Goal: Task Accomplishment & Management: Use online tool/utility

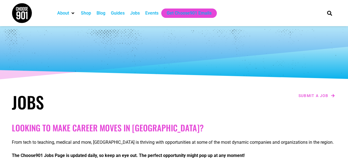
click at [105, 99] on h1 "Jobs" at bounding box center [92, 102] width 160 height 20
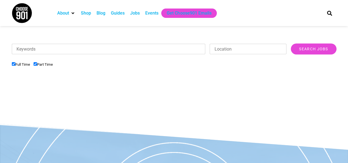
scroll to position [154, 0]
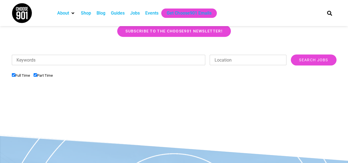
click at [36, 75] on input "Part Time" at bounding box center [36, 75] width 4 height 4
checkbox input "false"
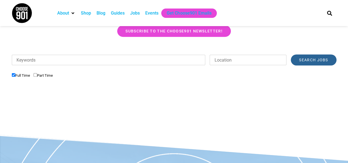
click at [322, 60] on input "Search Jobs" at bounding box center [313, 60] width 45 height 11
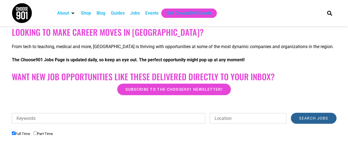
scroll to position [99, 0]
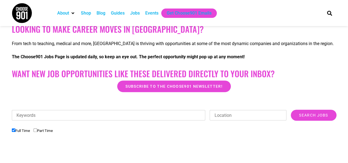
click at [134, 12] on div "Jobs" at bounding box center [135, 13] width 10 height 7
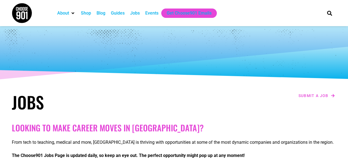
click at [86, 102] on h1 "Jobs" at bounding box center [92, 102] width 160 height 20
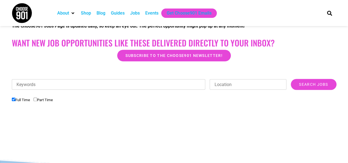
scroll to position [129, 0]
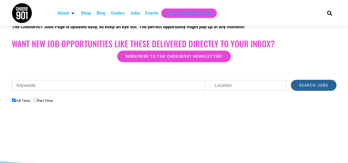
click at [316, 87] on input "Search Jobs" at bounding box center [313, 85] width 45 height 11
click at [268, 87] on input "Location" at bounding box center [248, 85] width 77 height 10
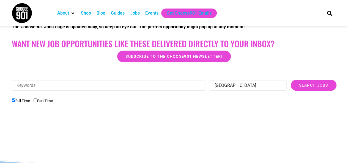
type input "[GEOGRAPHIC_DATA]"
click at [291, 80] on input "Search Jobs" at bounding box center [313, 85] width 45 height 11
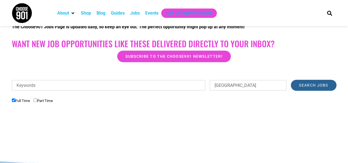
click at [312, 90] on input "Search Jobs" at bounding box center [313, 85] width 45 height 11
click at [314, 82] on input "Search Jobs" at bounding box center [313, 85] width 45 height 11
